Goal: Information Seeking & Learning: Learn about a topic

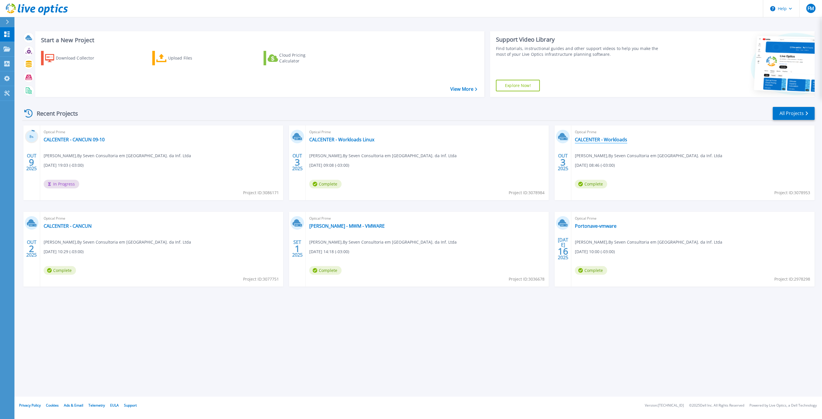
click at [585, 139] on link "CALCENTER - Workloads" at bounding box center [601, 140] width 52 height 6
click at [69, 142] on link "CALCENTER - CANCUN 09-10" at bounding box center [74, 140] width 61 height 6
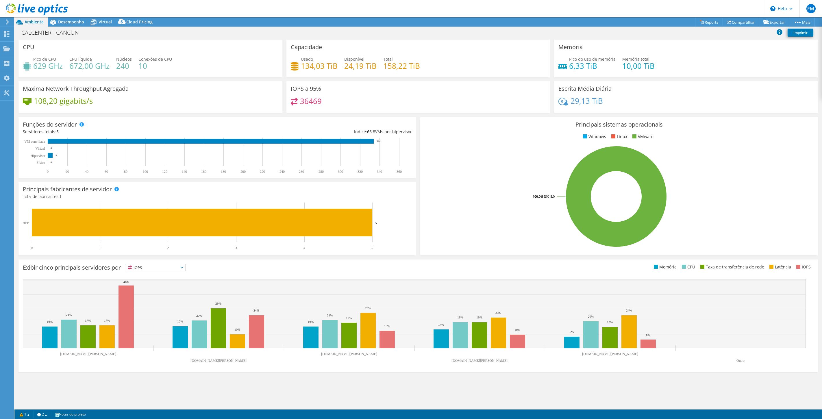
select select "SouthAmerica"
select select "BRL"
click at [65, 22] on span "Desempenho" at bounding box center [71, 21] width 26 height 5
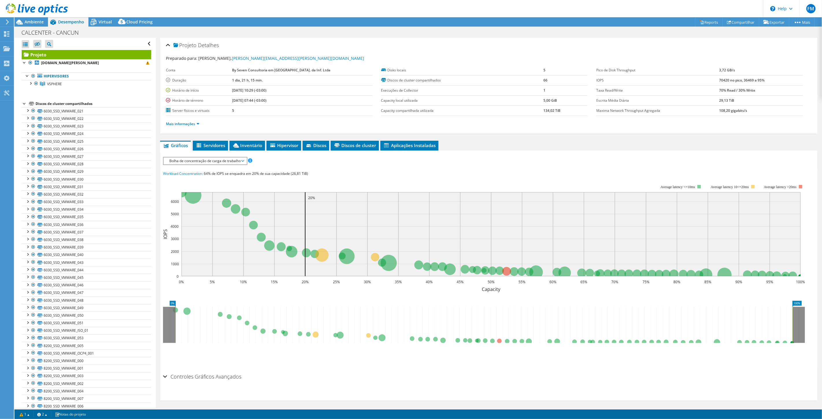
click at [212, 158] on span "Bolha de concentração de carga de trabalho" at bounding box center [205, 161] width 77 height 7
click at [245, 146] on span "Inventário" at bounding box center [248, 146] width 30 height 6
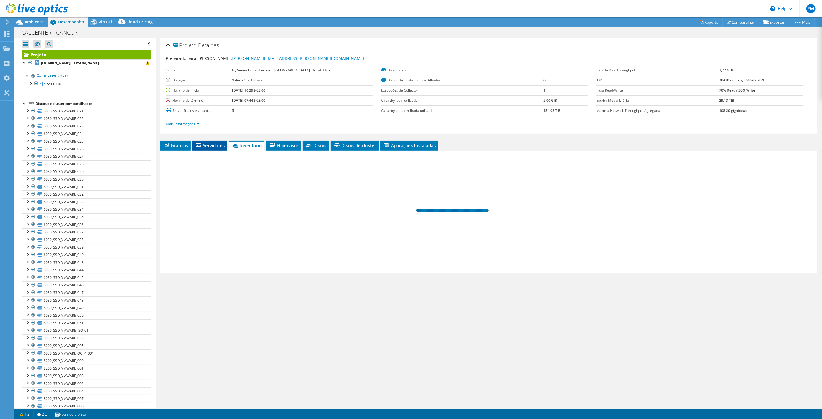
click at [214, 146] on span "Servidores" at bounding box center [209, 146] width 29 height 6
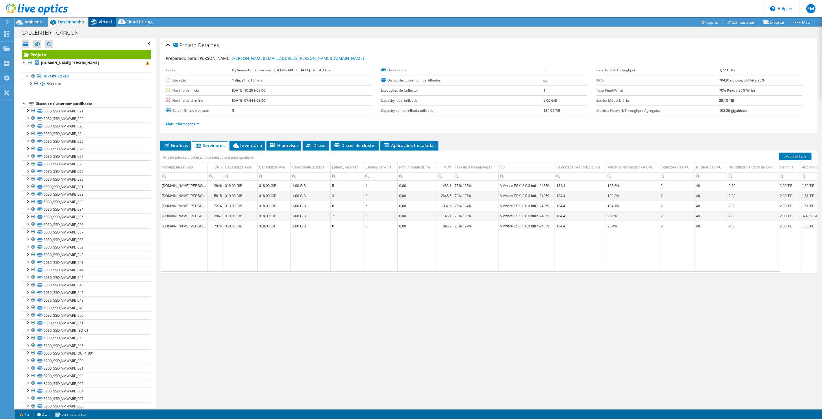
click at [98, 22] on icon at bounding box center [93, 22] width 10 height 10
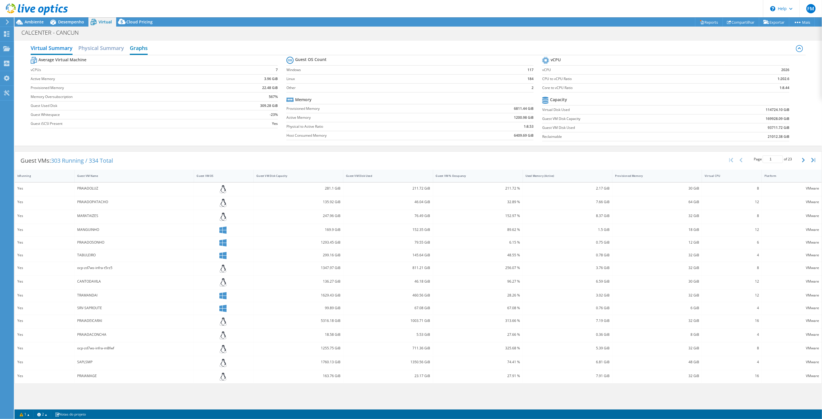
click at [131, 50] on h2 "Graphs" at bounding box center [139, 48] width 18 height 13
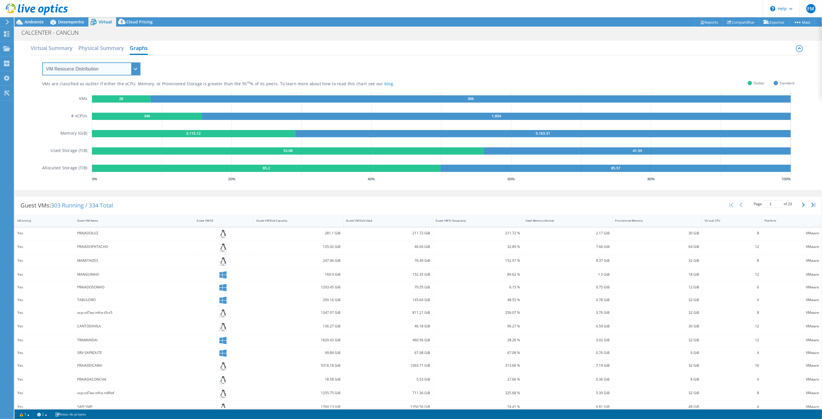
click at [100, 71] on select "VM Resource Distribution Provisioning Contrast Over Provisioning" at bounding box center [91, 68] width 98 height 13
select select "Over Provisioning"
click at [42, 62] on select "VM Resource Distribution Provisioning Contrast Over Provisioning" at bounding box center [91, 68] width 98 height 13
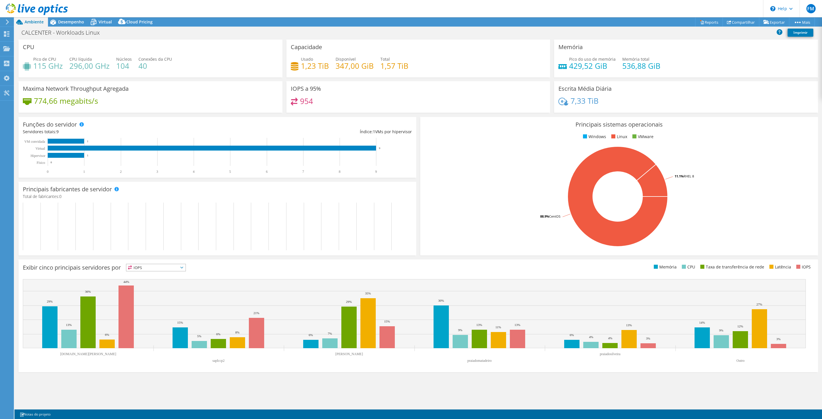
select select "SouthAmerica"
select select "BRL"
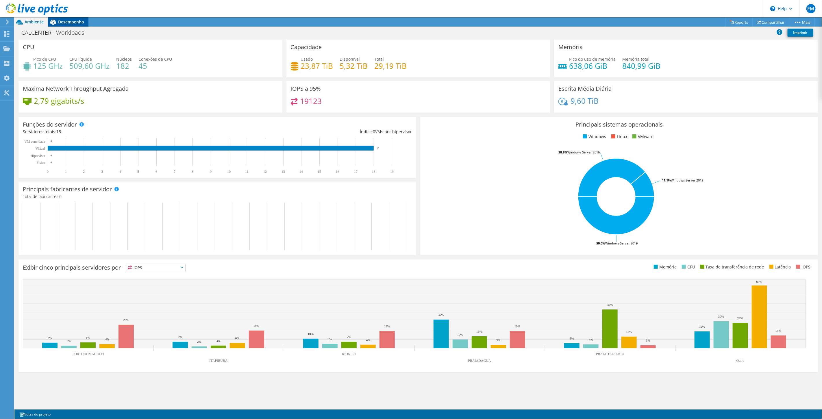
click at [64, 23] on span "Desempenho" at bounding box center [71, 21] width 26 height 5
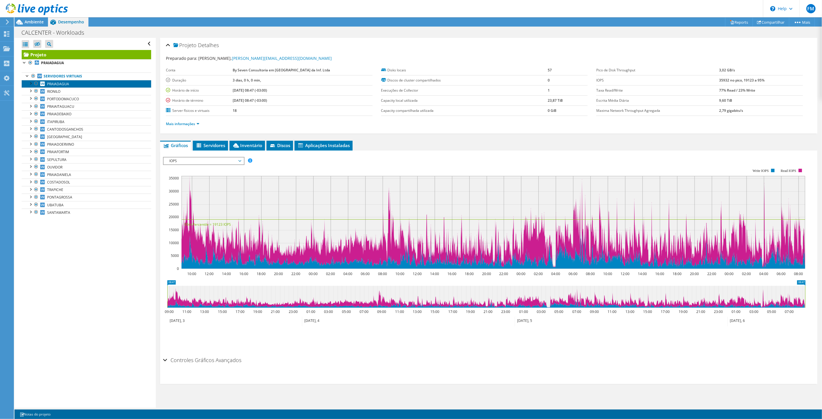
click at [59, 84] on span "PRAIADAGUA" at bounding box center [58, 84] width 22 height 5
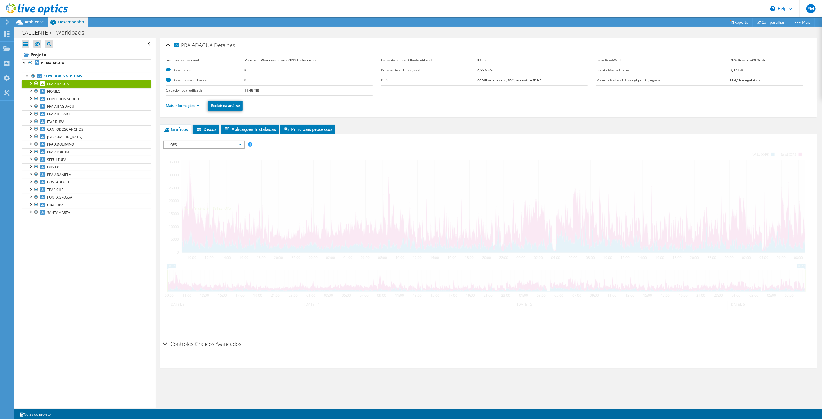
click at [194, 145] on span "IOPS" at bounding box center [204, 144] width 74 height 7
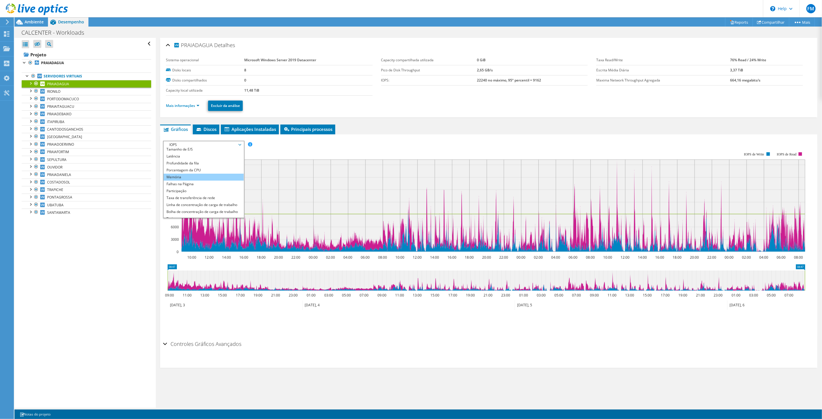
scroll to position [21, 0]
click at [180, 165] on li "Porcentagem da CPU" at bounding box center [204, 166] width 80 height 7
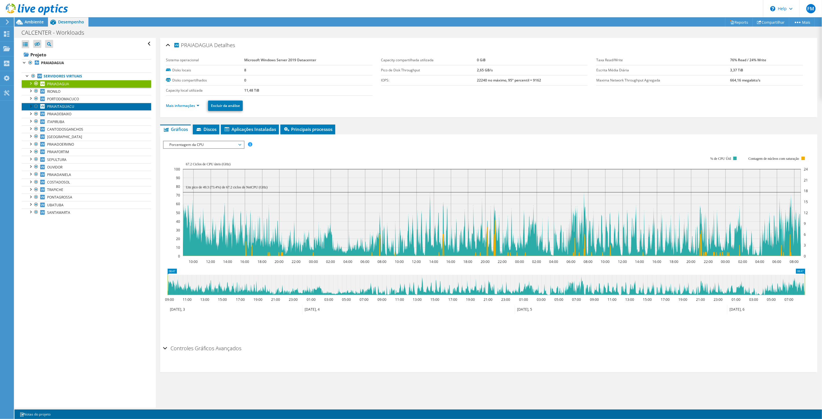
click at [83, 108] on link "PRAIAITAGUACU" at bounding box center [87, 107] width 130 height 8
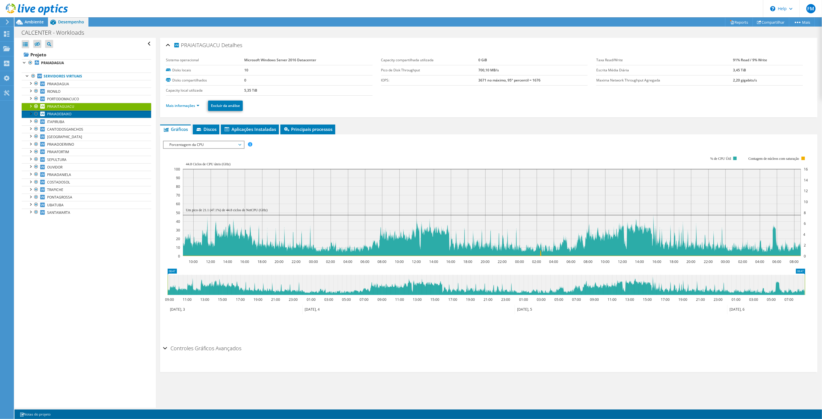
click at [61, 115] on span "PRAIADEBAIXO" at bounding box center [59, 114] width 24 height 5
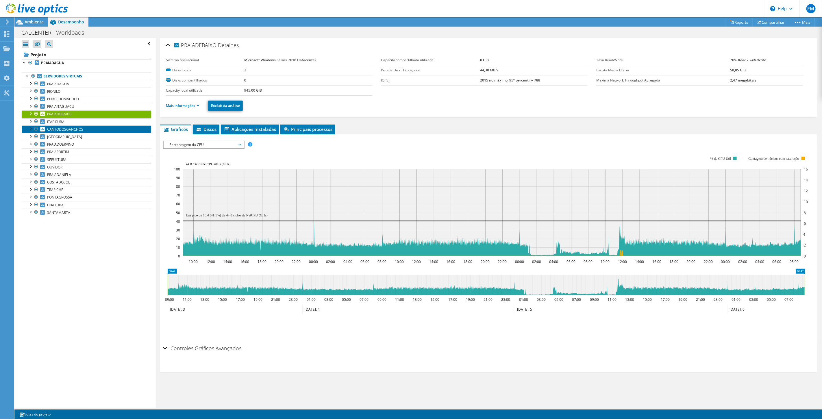
click at [82, 126] on link "CANTODOSGANCHOS" at bounding box center [87, 130] width 130 height 8
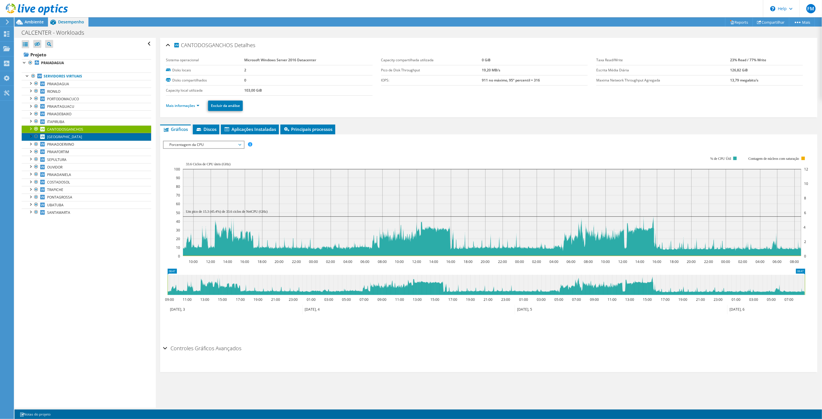
click at [64, 135] on span "[GEOGRAPHIC_DATA]" at bounding box center [64, 136] width 35 height 5
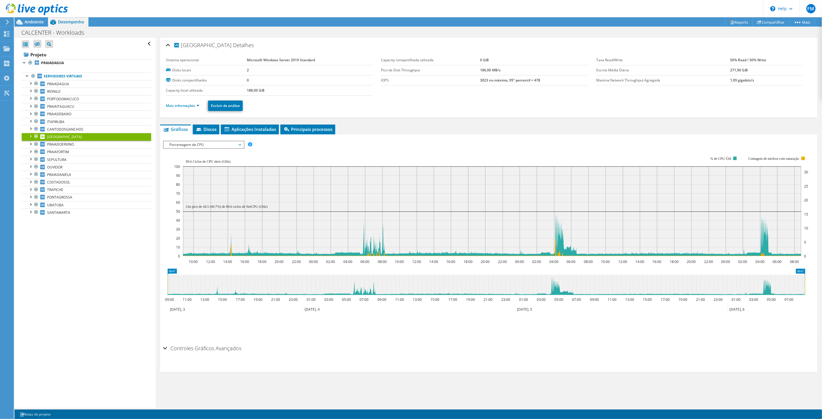
click at [504, 337] on div "Salvar zoom" at bounding box center [489, 327] width 652 height 25
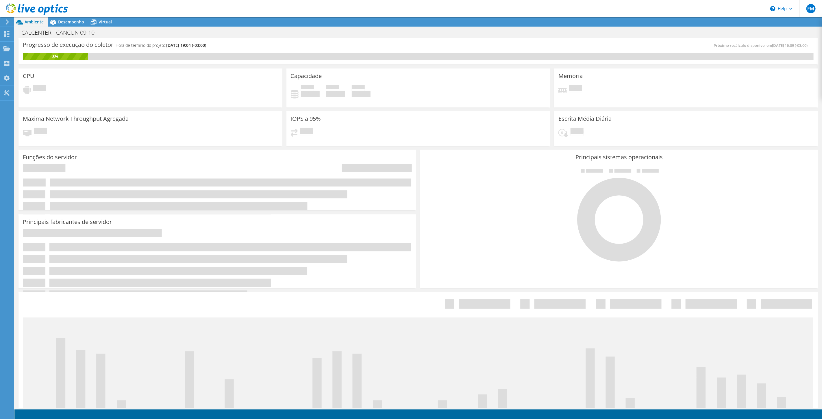
click at [429, 269] on div "Principais sistemas operacionais Windows Linux VMware" at bounding box center [619, 219] width 398 height 139
click at [412, 137] on div "Pendente" at bounding box center [418, 135] width 255 height 14
click at [436, 169] on div at bounding box center [619, 214] width 389 height 97
click at [8, 22] on icon at bounding box center [7, 21] width 4 height 5
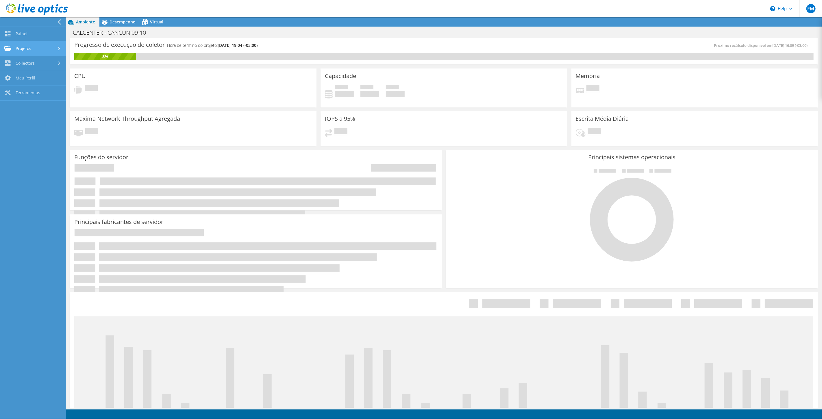
click at [33, 50] on link "Projetos" at bounding box center [33, 49] width 66 height 15
click at [29, 62] on link "Buscar Projetos" at bounding box center [33, 63] width 66 height 15
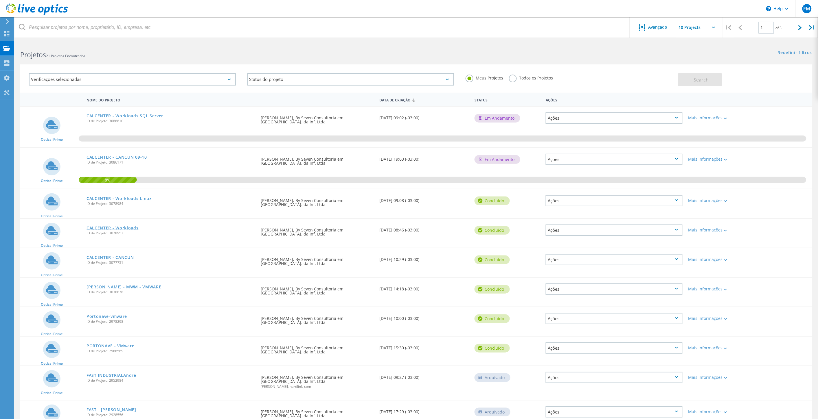
click at [128, 226] on link "CALCENTER - Workloads" at bounding box center [112, 228] width 52 height 4
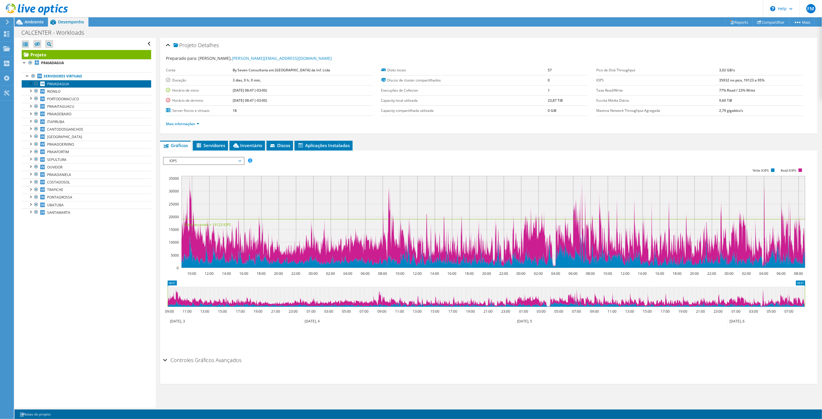
click at [53, 83] on span "PRAIADAGUA" at bounding box center [58, 84] width 22 height 5
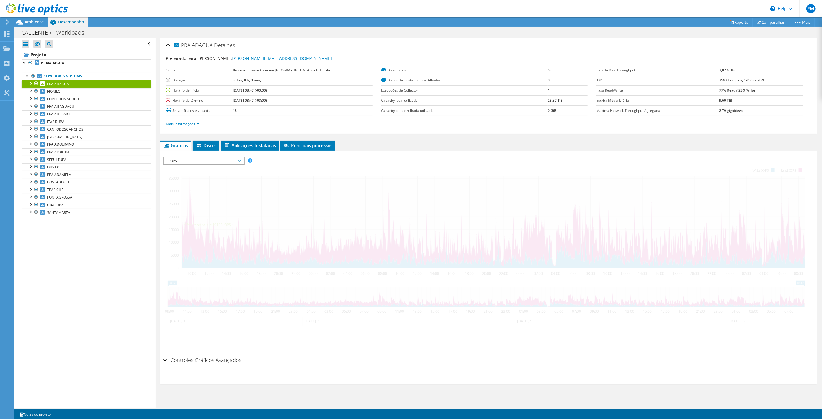
click at [217, 160] on div at bounding box center [489, 256] width 652 height 198
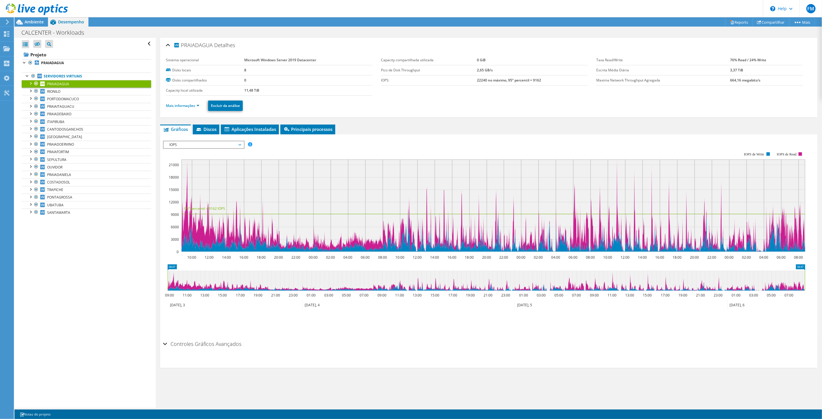
click at [207, 145] on span "IOPS" at bounding box center [204, 144] width 74 height 7
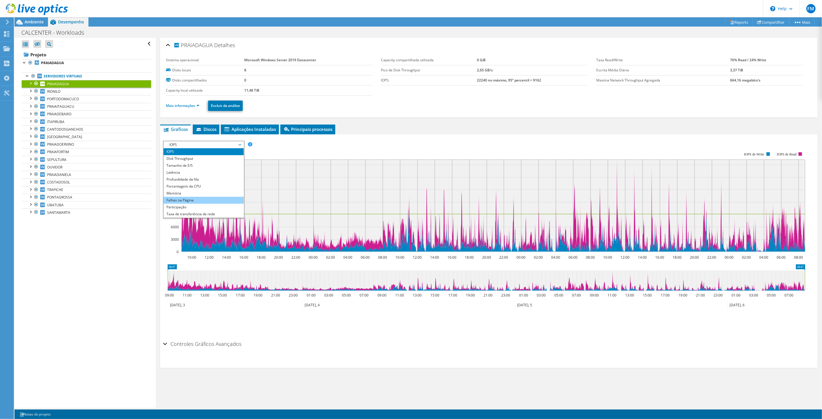
click at [189, 197] on li "Falhas na Página" at bounding box center [204, 200] width 80 height 7
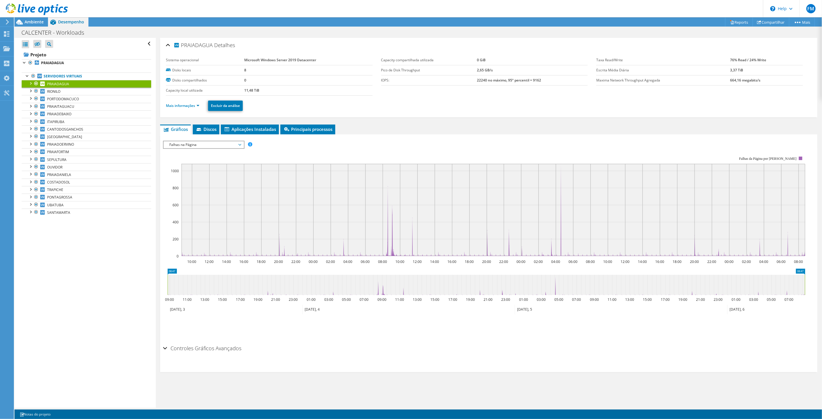
click at [221, 141] on span "Falhas na Página" at bounding box center [204, 144] width 74 height 7
click at [197, 179] on li "Profundidade da fila" at bounding box center [204, 179] width 80 height 7
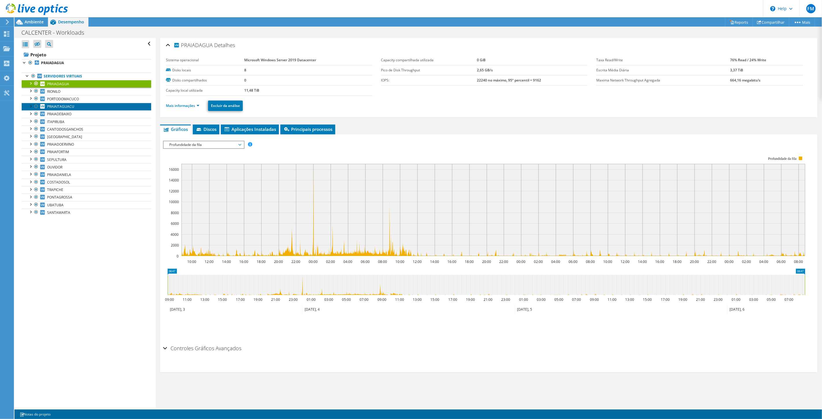
click at [66, 110] on link "PRAIAITAGUACU" at bounding box center [87, 107] width 130 height 8
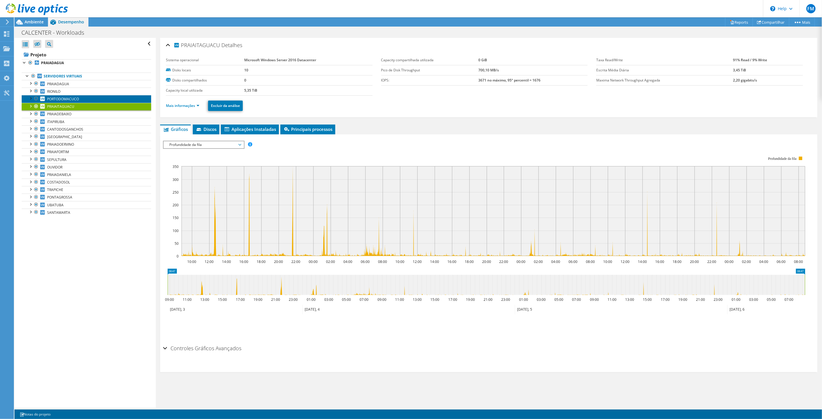
click at [68, 100] on span "PORTODOMACUCO" at bounding box center [63, 99] width 32 height 5
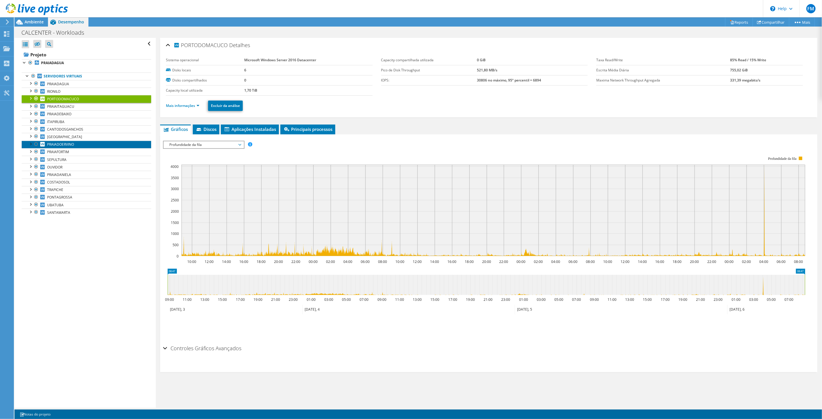
click at [62, 145] on span "PRAIADOERVINO" at bounding box center [60, 144] width 27 height 5
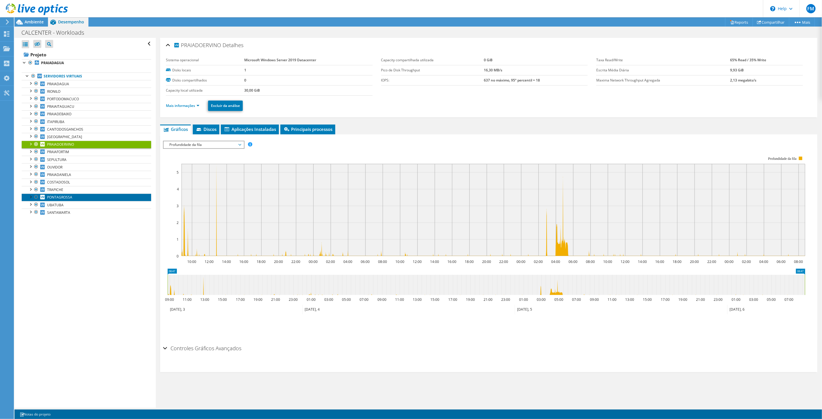
click at [56, 200] on span "PONTAGROSSA" at bounding box center [59, 197] width 25 height 5
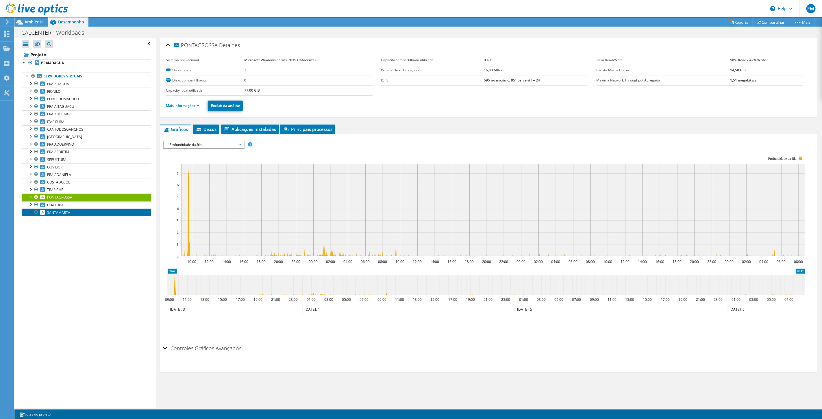
click at [64, 215] on span "SANTAMARTA" at bounding box center [58, 212] width 23 height 5
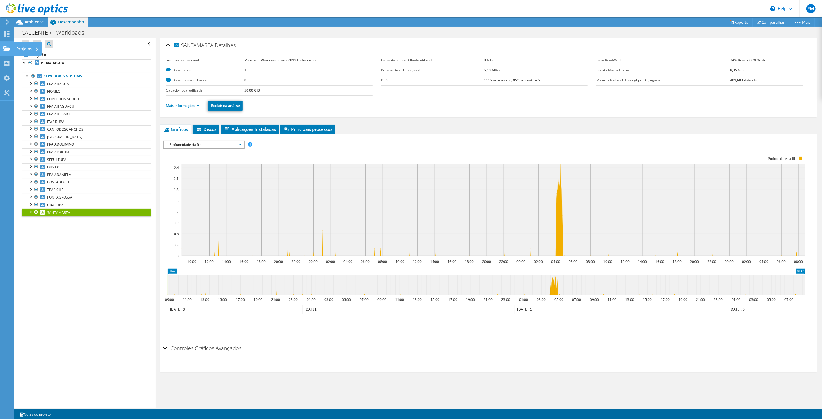
click at [6, 50] on use at bounding box center [6, 48] width 7 height 5
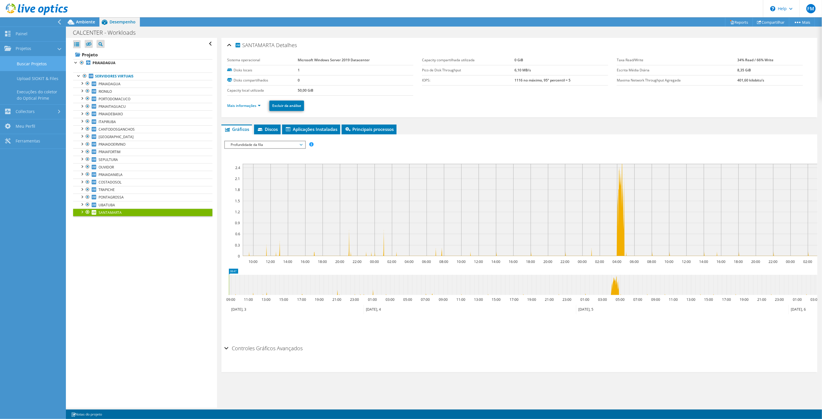
click at [34, 60] on link "Buscar Projetos" at bounding box center [33, 63] width 66 height 15
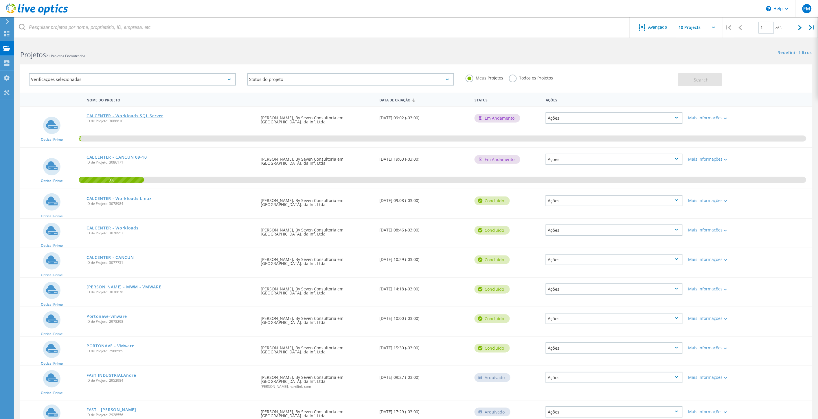
click at [129, 116] on link "CALCENTER - Workloads SQL Server" at bounding box center [124, 116] width 77 height 4
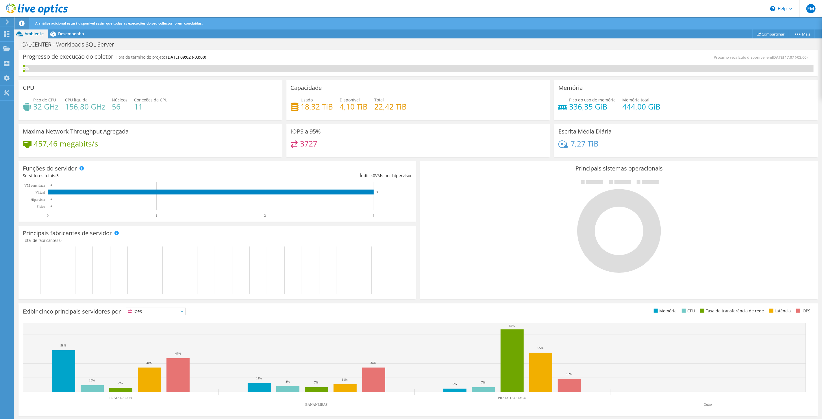
scroll to position [15, 0]
click at [71, 35] on span "Desempenho" at bounding box center [71, 33] width 26 height 5
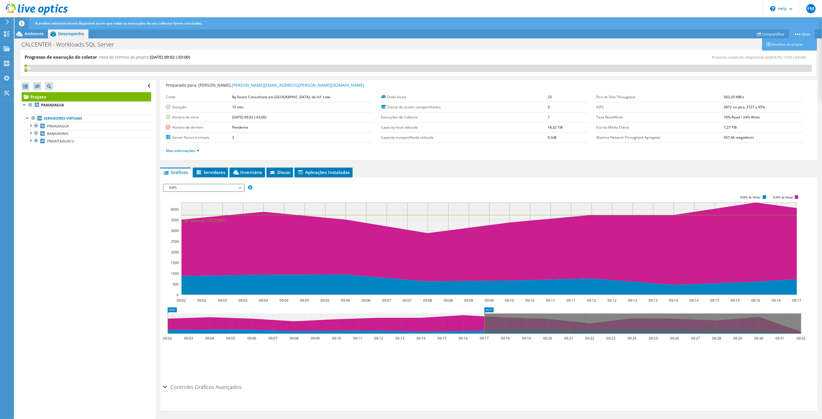
click at [796, 34] on icon at bounding box center [798, 34] width 6 height 1
click at [311, 174] on span "Aplicações Instaladas" at bounding box center [324, 172] width 52 height 6
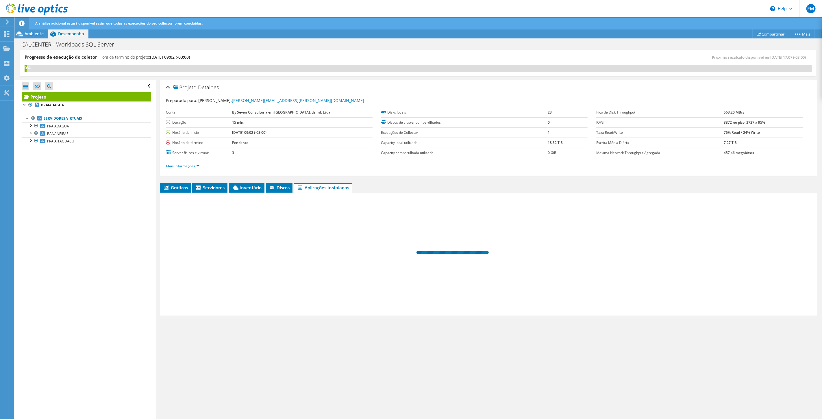
scroll to position [0, 0]
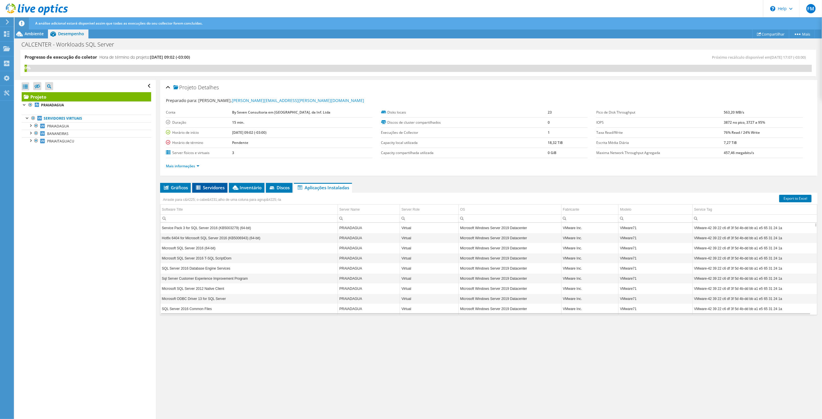
click at [201, 188] on icon at bounding box center [199, 188] width 6 height 5
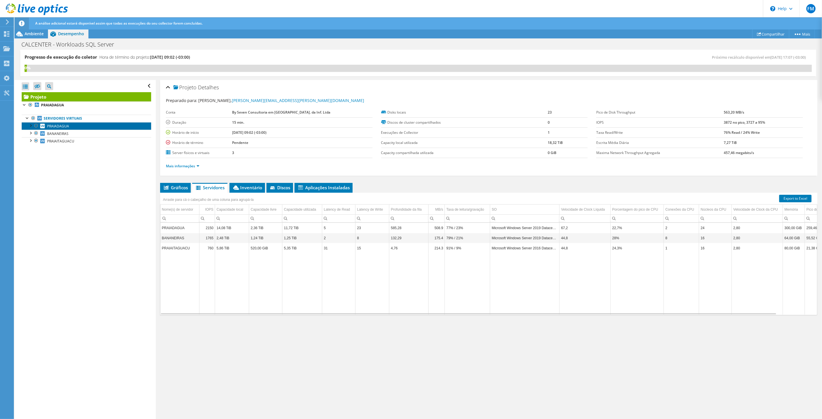
click at [57, 125] on span "PRAIADAGUA" at bounding box center [58, 126] width 22 height 5
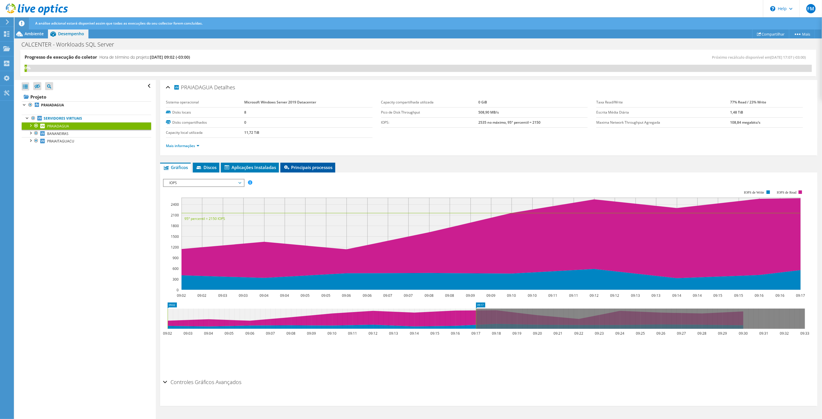
click at [297, 166] on span "Principais processos" at bounding box center [307, 168] width 49 height 6
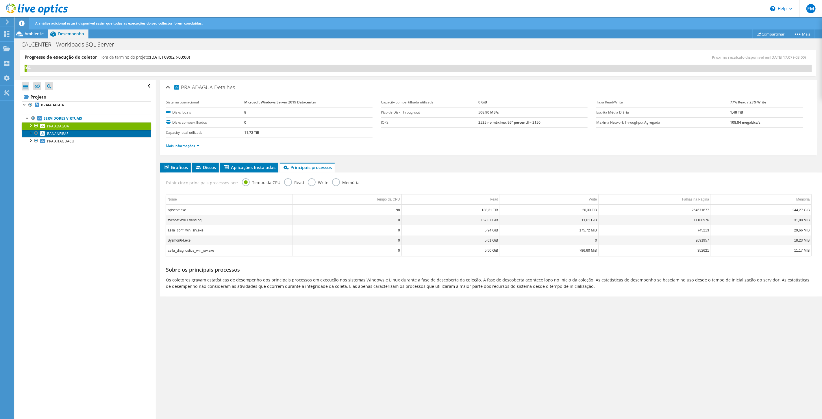
click at [55, 131] on link "BANANEIRAS" at bounding box center [87, 134] width 130 height 8
click at [66, 142] on span "PRAIAITAGUACU" at bounding box center [60, 141] width 27 height 5
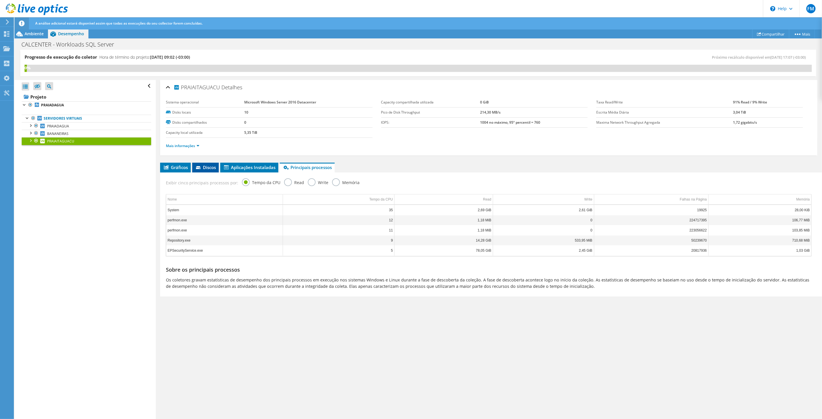
click at [204, 170] on li "Discos" at bounding box center [205, 168] width 27 height 10
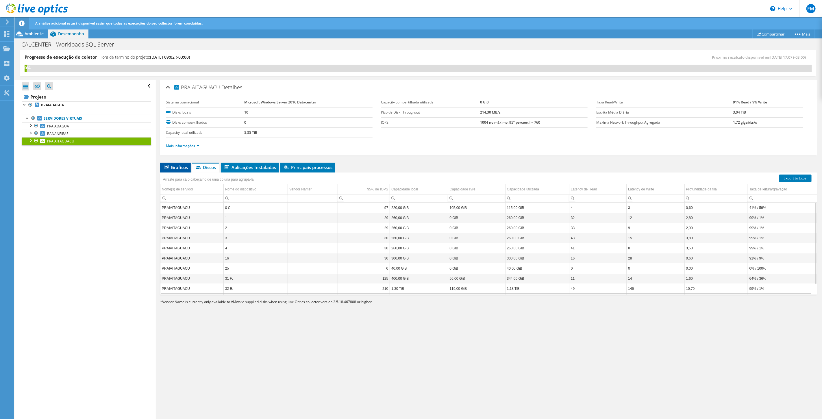
click at [178, 169] on span "Gráficos" at bounding box center [175, 168] width 25 height 6
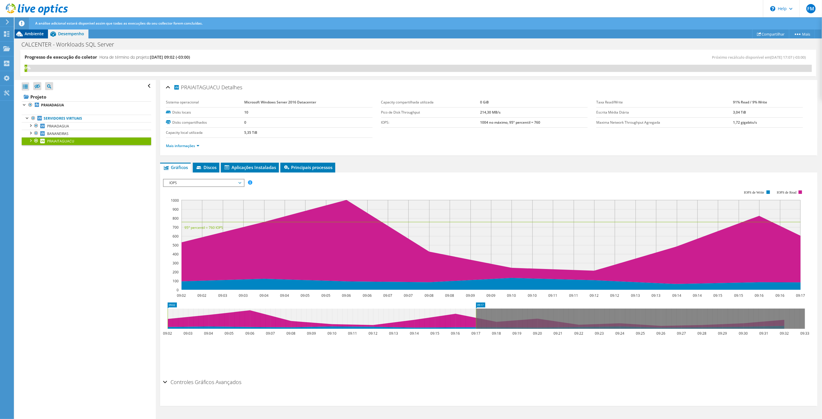
click at [38, 31] on span "Ambiente" at bounding box center [34, 33] width 19 height 5
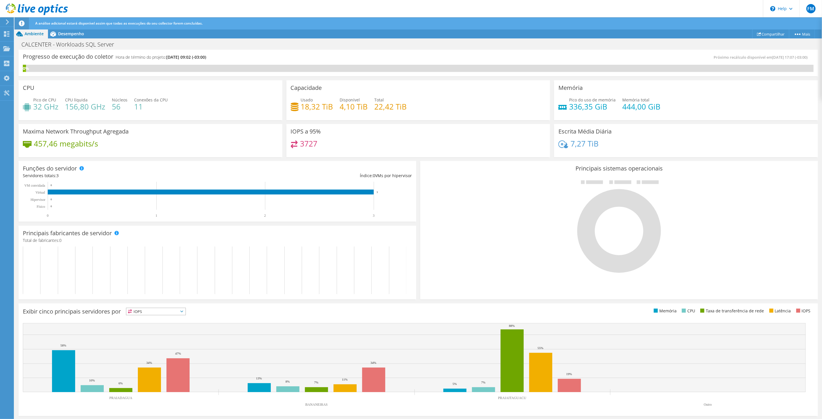
click at [23, 21] on icon at bounding box center [22, 24] width 6 height 6
click at [6, 22] on icon at bounding box center [7, 21] width 4 height 5
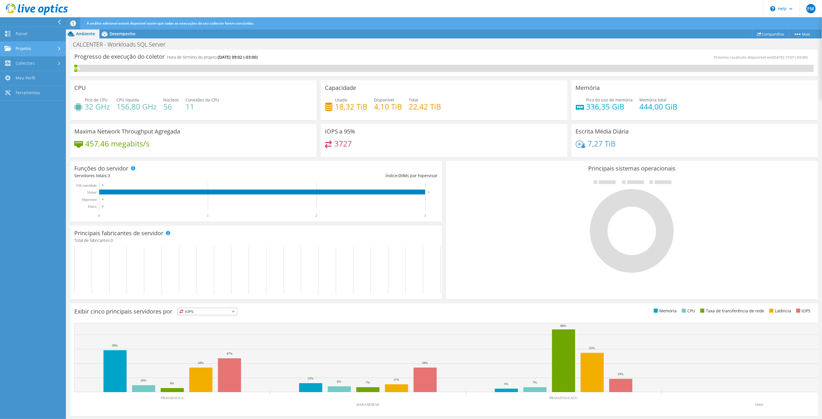
click at [23, 51] on link "Projetos" at bounding box center [33, 49] width 66 height 15
click at [35, 63] on link "Buscar Projetos" at bounding box center [33, 63] width 66 height 15
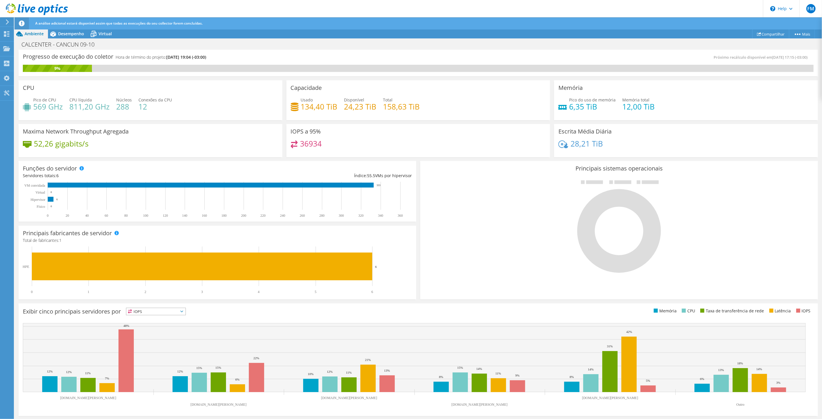
scroll to position [32, 0]
click at [175, 313] on span "IOPS" at bounding box center [155, 311] width 59 height 7
click at [143, 337] on li "CPU" at bounding box center [155, 335] width 59 height 8
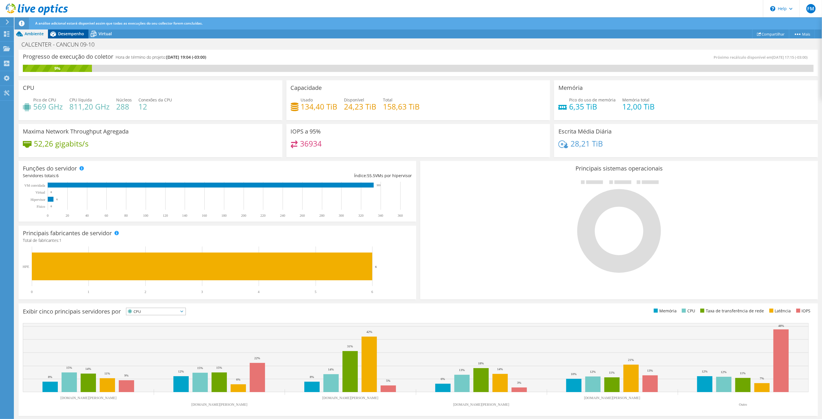
click at [66, 33] on span "Desempenho" at bounding box center [71, 33] width 26 height 5
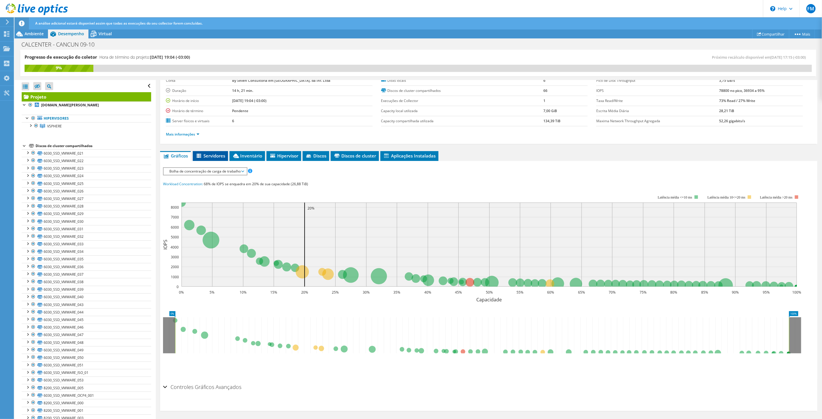
click at [206, 153] on span "Servidores" at bounding box center [210, 156] width 29 height 6
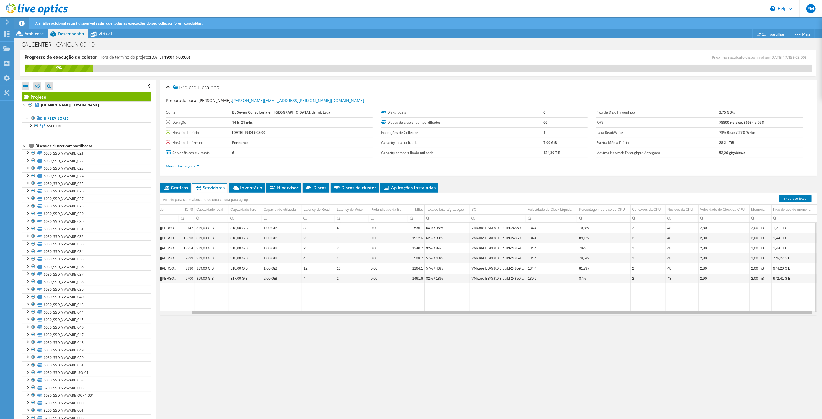
scroll to position [0, 0]
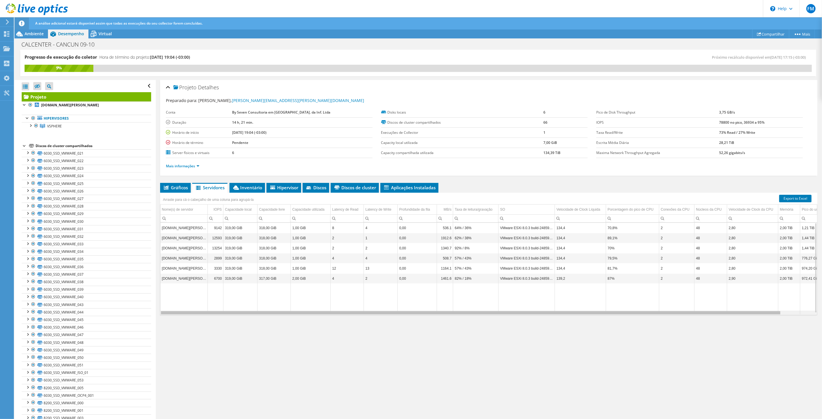
drag, startPoint x: 548, startPoint y: 313, endPoint x: 355, endPoint y: 309, distance: 192.9
click at [355, 309] on body "FM Usuário Final [PERSON_NAME] [PERSON_NAME][EMAIL_ADDRESS][PERSON_NAME][DOMAIN…" at bounding box center [411, 209] width 822 height 419
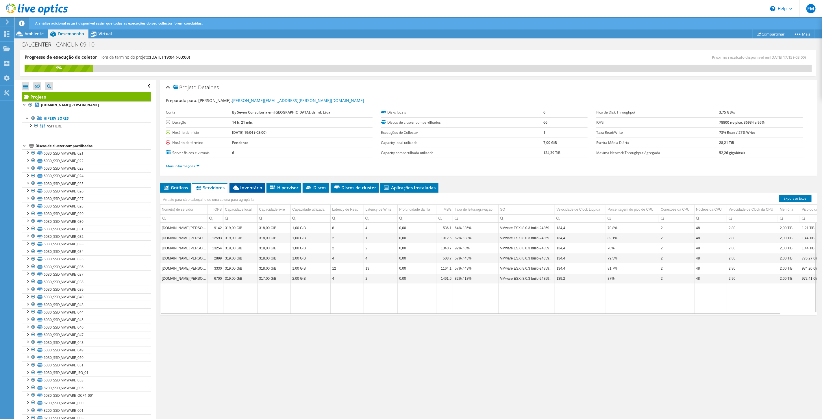
click at [252, 187] on span "Inventário" at bounding box center [248, 188] width 30 height 6
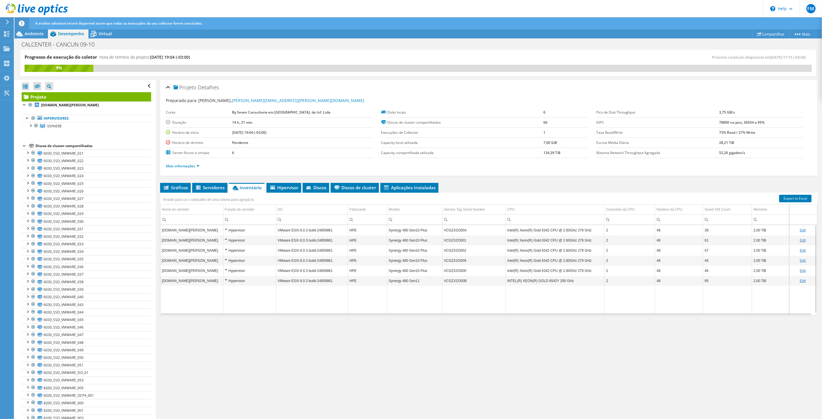
click at [226, 228] on div "Hypervisor" at bounding box center [250, 230] width 50 height 7
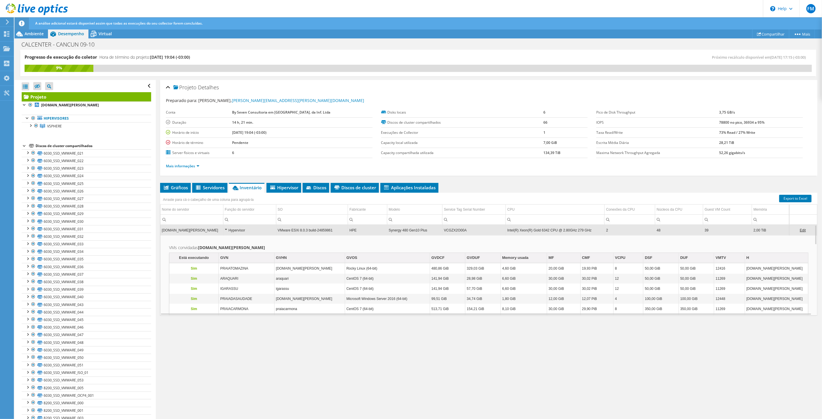
click at [225, 228] on div "Hypervisor" at bounding box center [250, 230] width 50 height 7
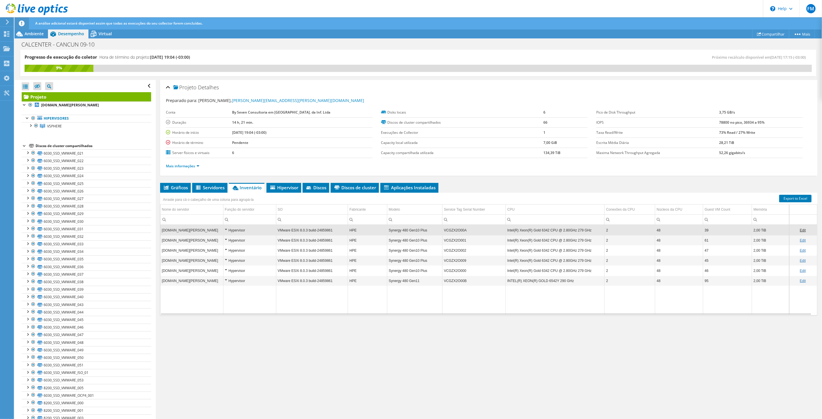
click at [226, 228] on div "Hypervisor" at bounding box center [250, 230] width 50 height 7
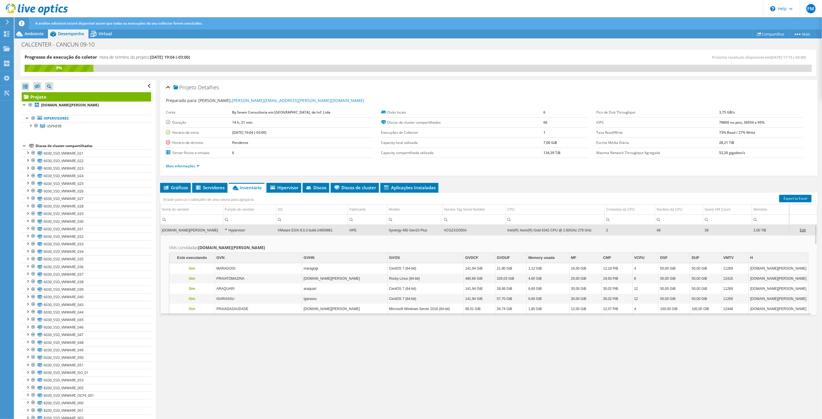
click at [226, 228] on div "Hypervisor" at bounding box center [250, 230] width 50 height 7
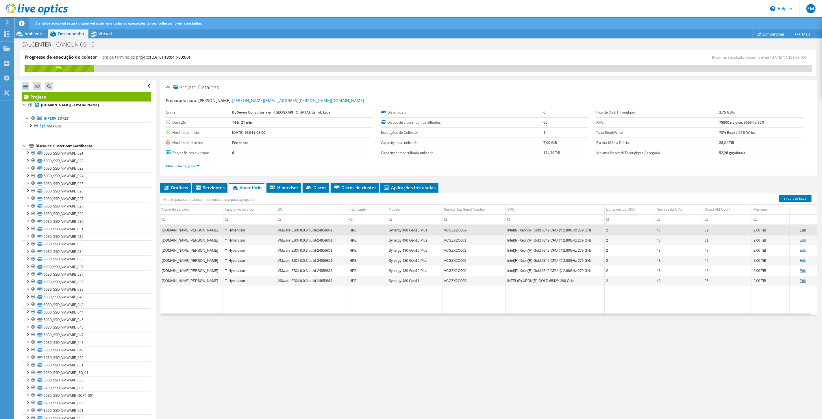
click at [227, 280] on div "Hypervisor" at bounding box center [250, 281] width 50 height 7
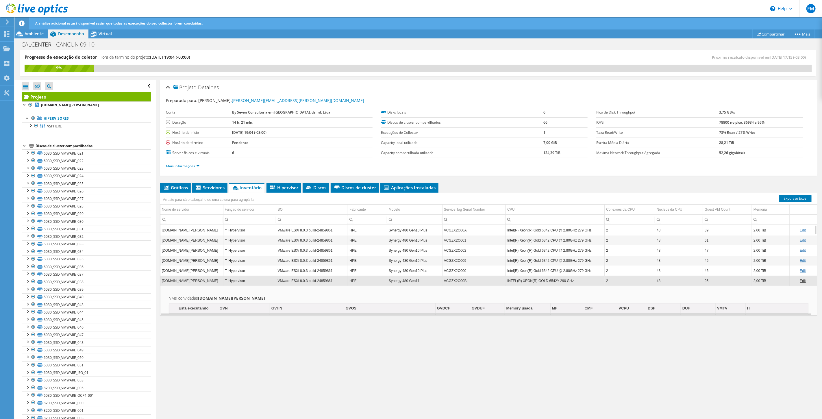
click at [225, 279] on div "Hypervisor" at bounding box center [250, 281] width 50 height 7
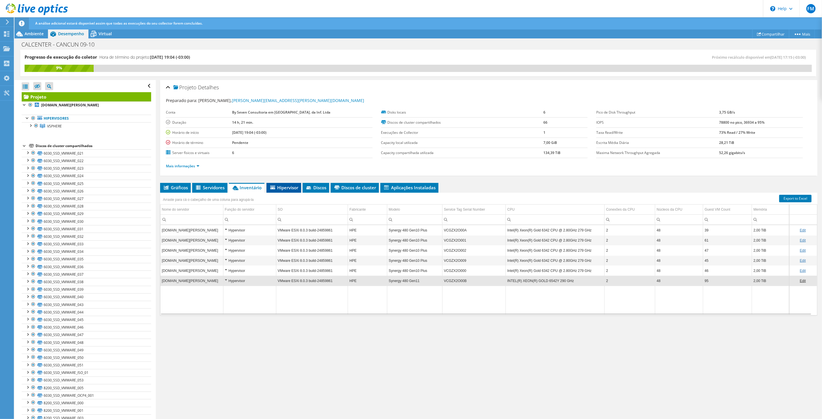
click at [293, 185] on span "Hipervisor" at bounding box center [284, 188] width 29 height 6
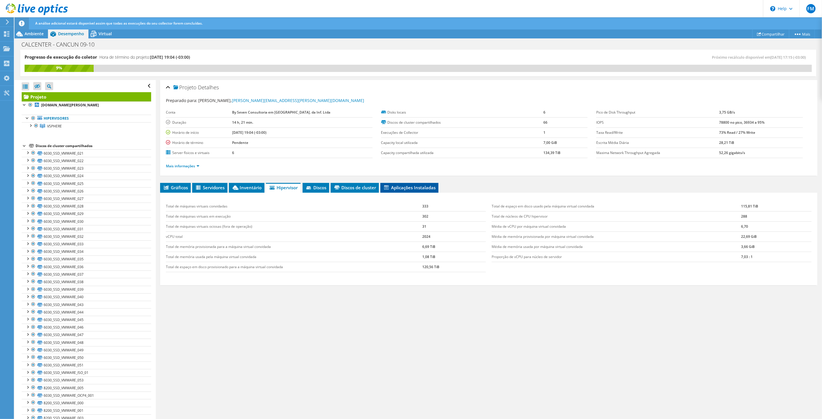
click at [385, 189] on li "Aplicações Instaladas" at bounding box center [410, 188] width 58 height 10
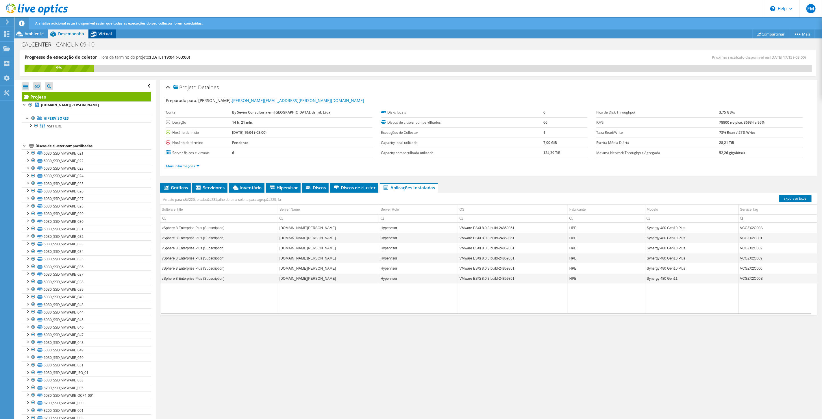
click at [96, 36] on icon at bounding box center [94, 34] width 6 height 5
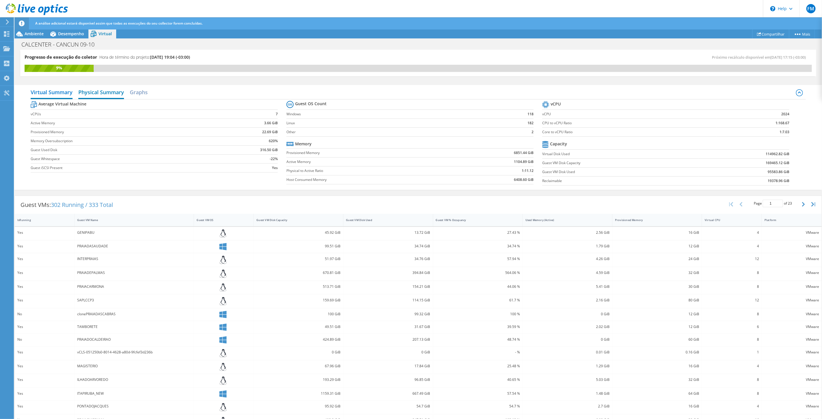
click at [100, 91] on h2 "Physical Summary" at bounding box center [101, 92] width 46 height 13
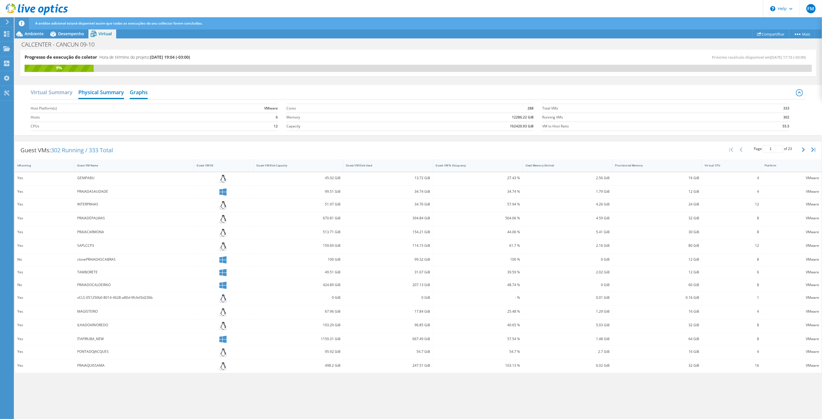
click at [141, 94] on h2 "Graphs" at bounding box center [139, 92] width 18 height 13
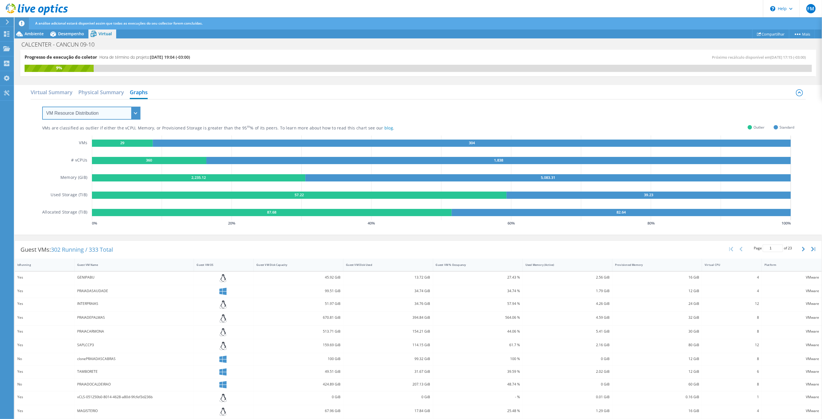
click at [73, 115] on select "VM Resource Distribution Provisioning Contrast Over Provisioning" at bounding box center [91, 113] width 98 height 13
select select "Provisioning Contrast"
click at [42, 107] on select "VM Resource Distribution Provisioning Contrast Over Provisioning" at bounding box center [91, 113] width 98 height 13
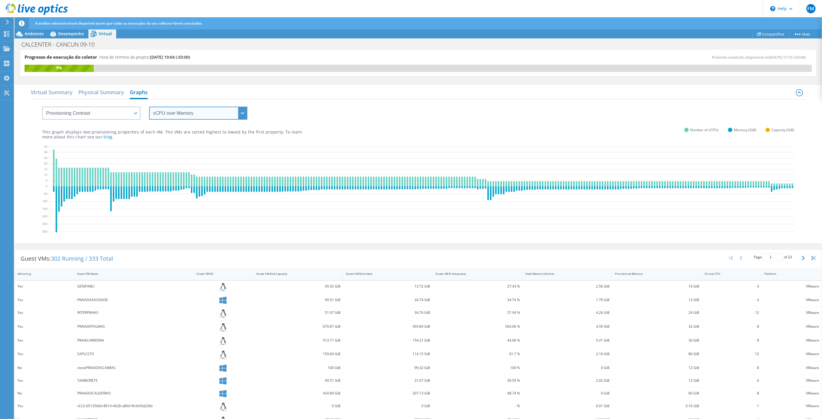
click at [164, 116] on select "vCPU over Memory vCPU over Capacity Memory over vCPU Memory over Capacity Capac…" at bounding box center [198, 113] width 98 height 13
click at [25, 203] on div "Virtual Summary Physical Summary Graphs VM Resource Distribution Provisioning C…" at bounding box center [418, 164] width 808 height 159
